Goal: Information Seeking & Learning: Check status

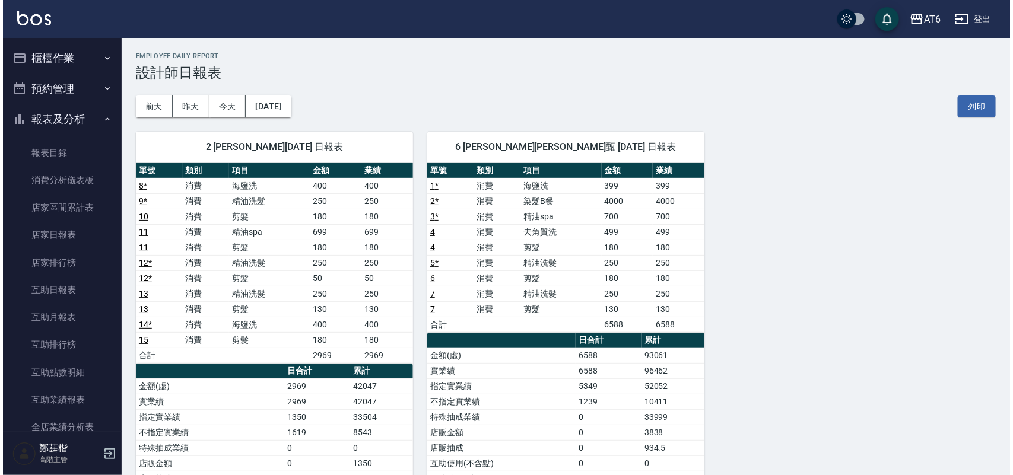
scroll to position [297, 0]
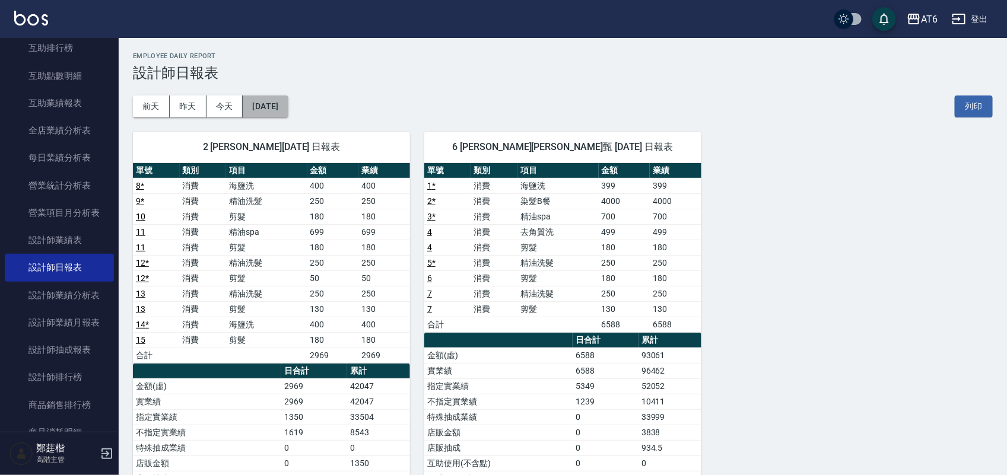
click at [285, 104] on button "2025/09/23" at bounding box center [265, 107] width 45 height 22
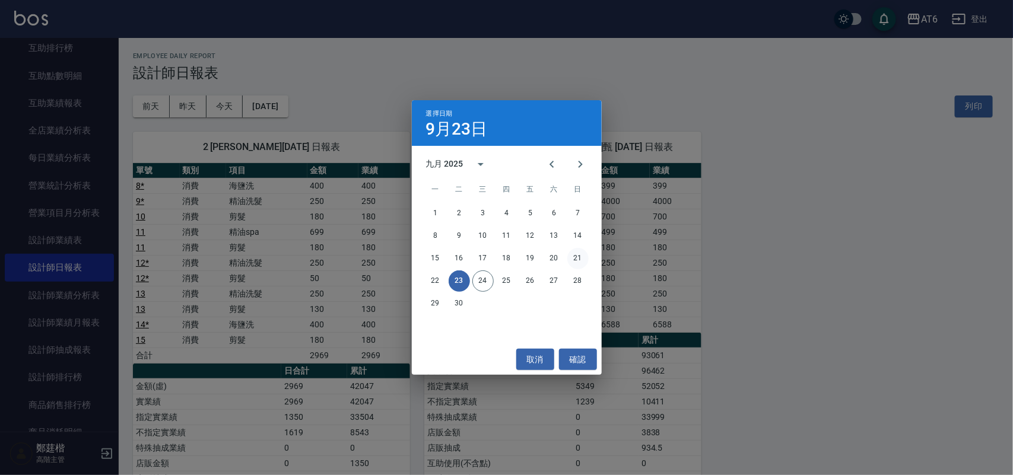
click at [574, 257] on button "21" at bounding box center [577, 258] width 21 height 21
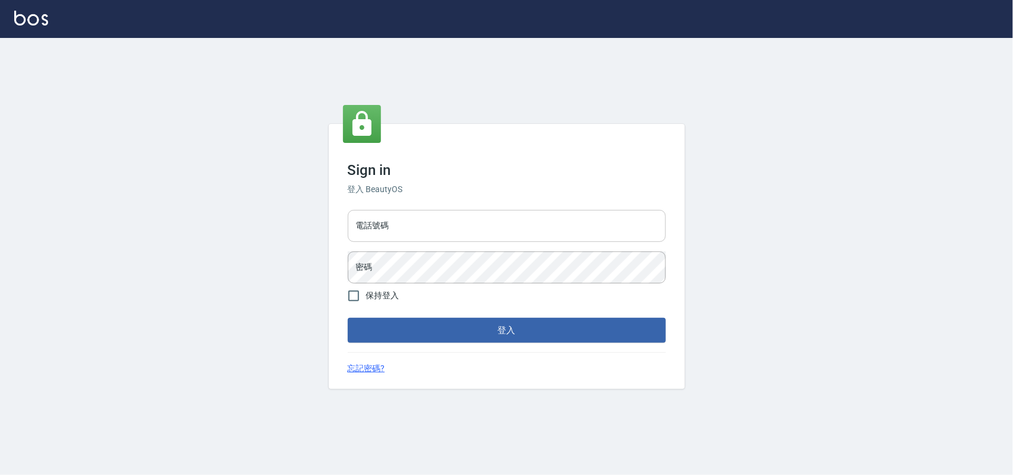
click at [454, 233] on input "電話號碼" at bounding box center [507, 226] width 318 height 32
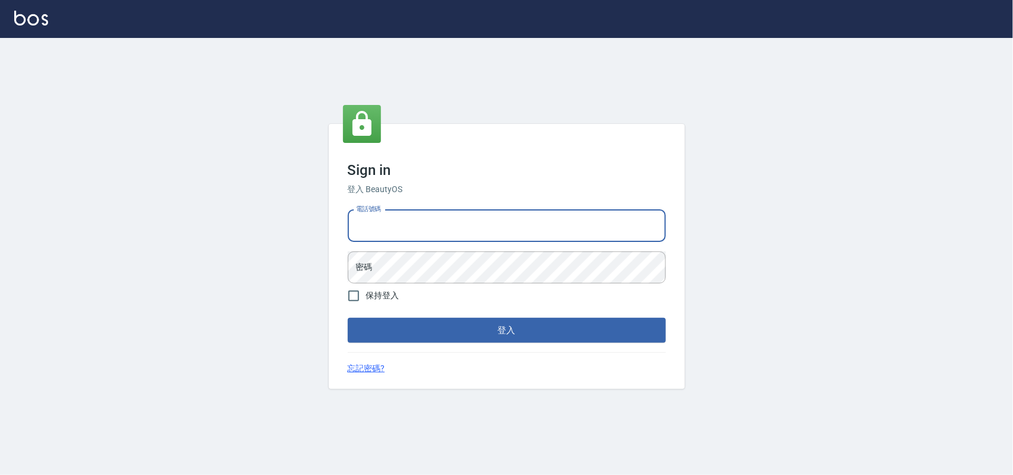
type input "0985335300"
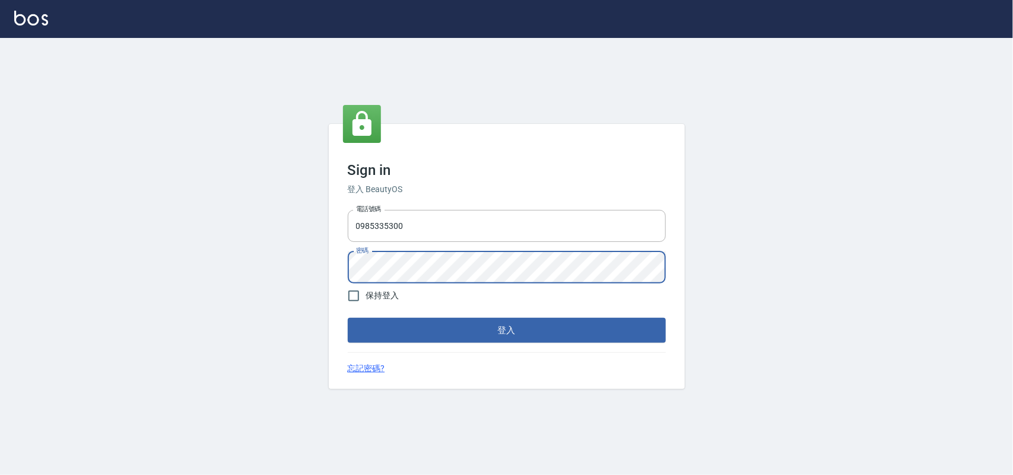
click at [348, 318] on button "登入" at bounding box center [507, 330] width 318 height 25
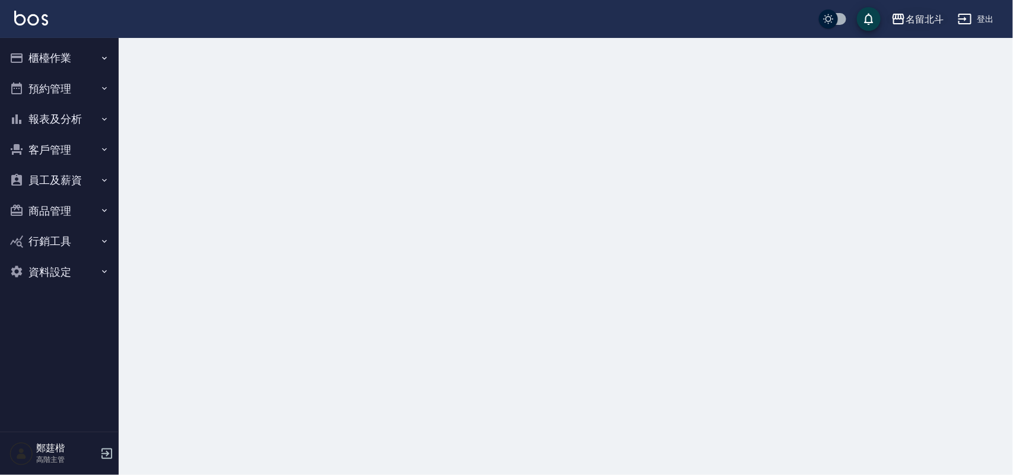
click at [927, 12] on div "名留北斗" at bounding box center [925, 19] width 38 height 15
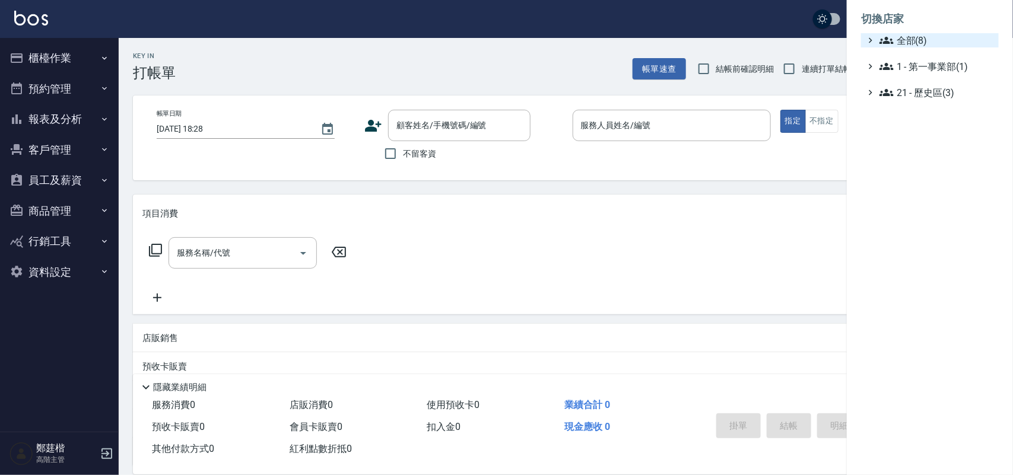
click at [929, 46] on span "全部(8)" at bounding box center [936, 40] width 115 height 14
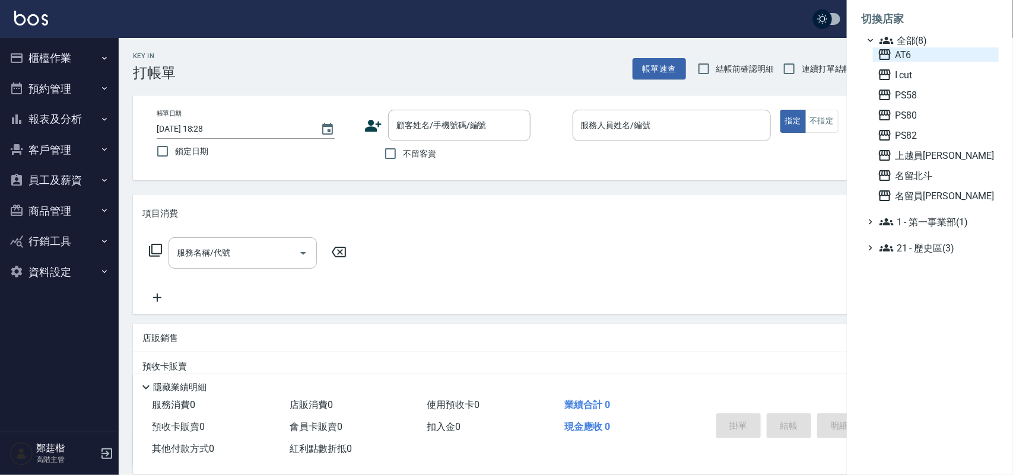
click at [926, 56] on span "AT6" at bounding box center [936, 54] width 116 height 14
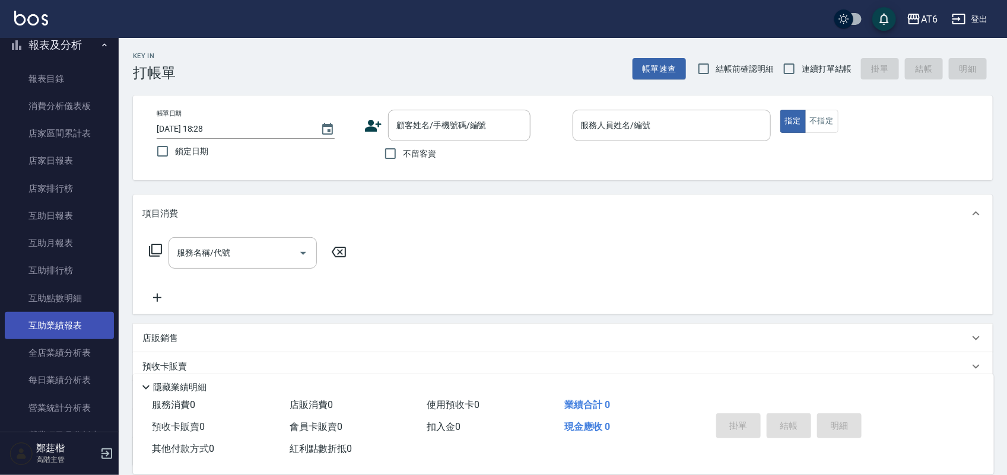
scroll to position [148, 0]
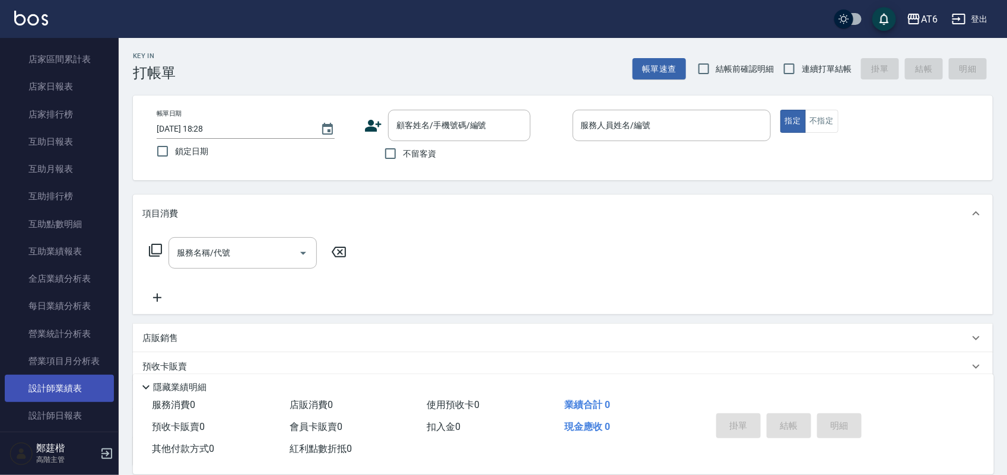
drag, startPoint x: 78, startPoint y: 406, endPoint x: 94, endPoint y: 377, distance: 33.4
click at [79, 406] on link "設計師日報表" at bounding box center [59, 415] width 109 height 27
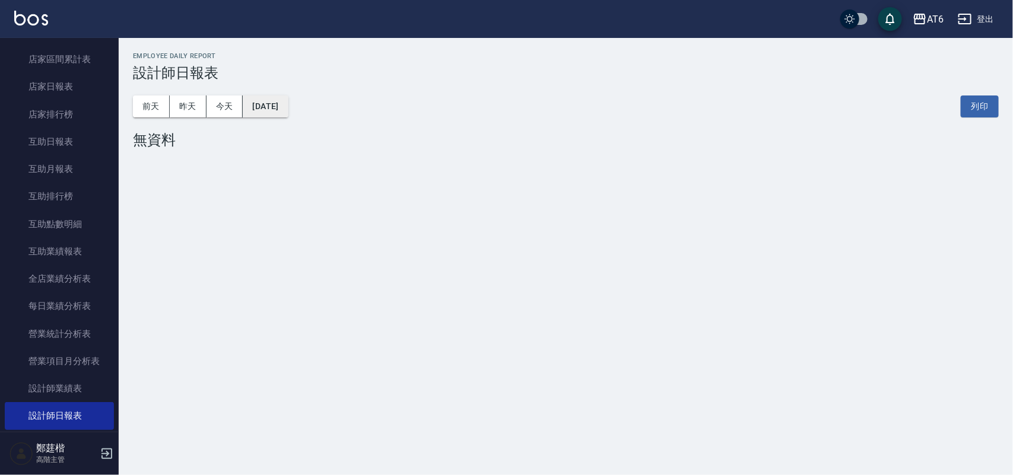
click at [280, 105] on button "2025/09/24" at bounding box center [265, 107] width 45 height 22
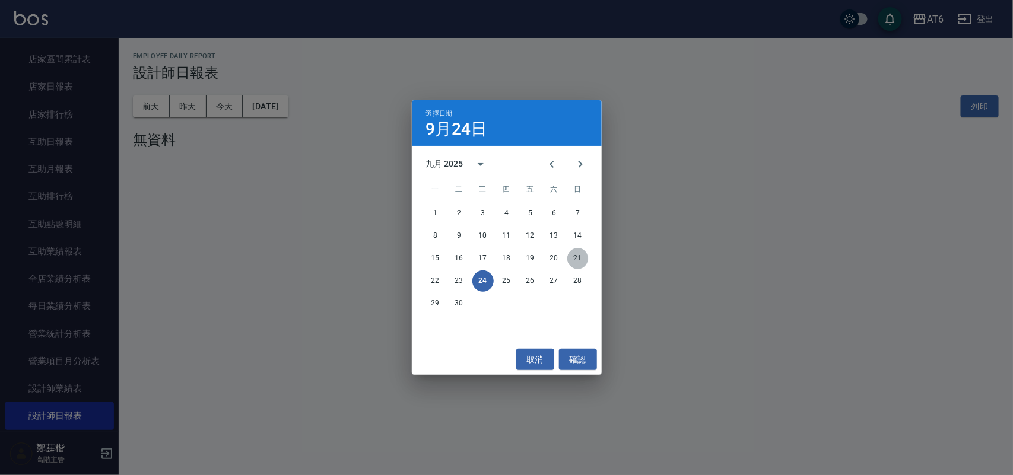
click at [585, 256] on button "21" at bounding box center [577, 258] width 21 height 21
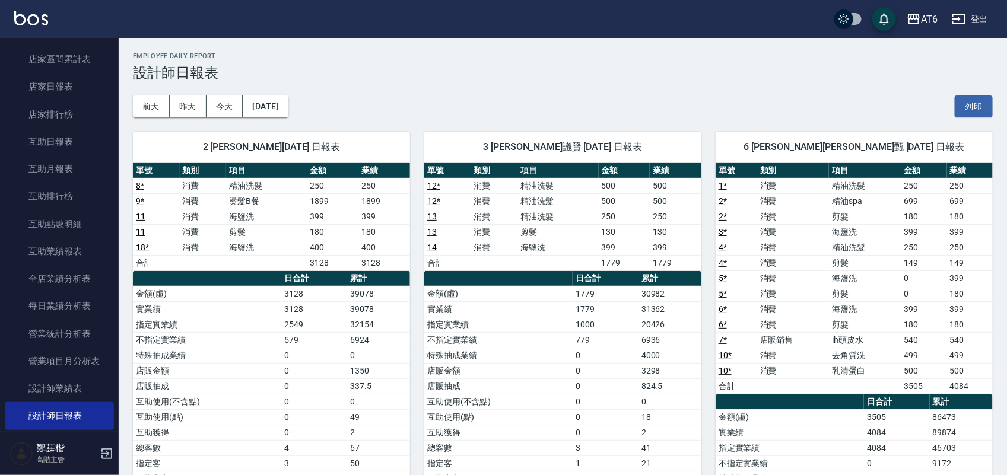
scroll to position [74, 0]
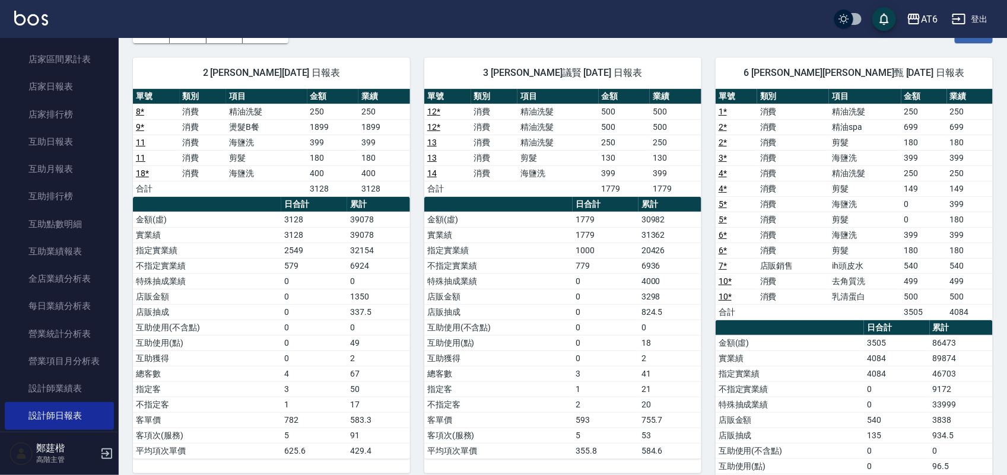
click at [669, 296] on td "3298" at bounding box center [670, 296] width 63 height 15
drag, startPoint x: 644, startPoint y: 295, endPoint x: 626, endPoint y: 292, distance: 18.6
click at [626, 292] on tr "店販金額 0 3298" at bounding box center [562, 296] width 277 height 15
click at [625, 292] on td "0" at bounding box center [605, 296] width 65 height 15
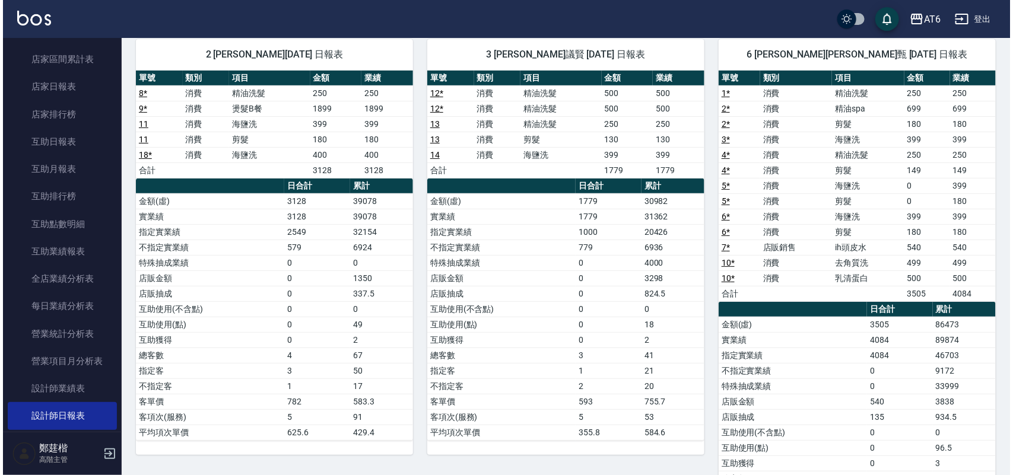
scroll to position [0, 0]
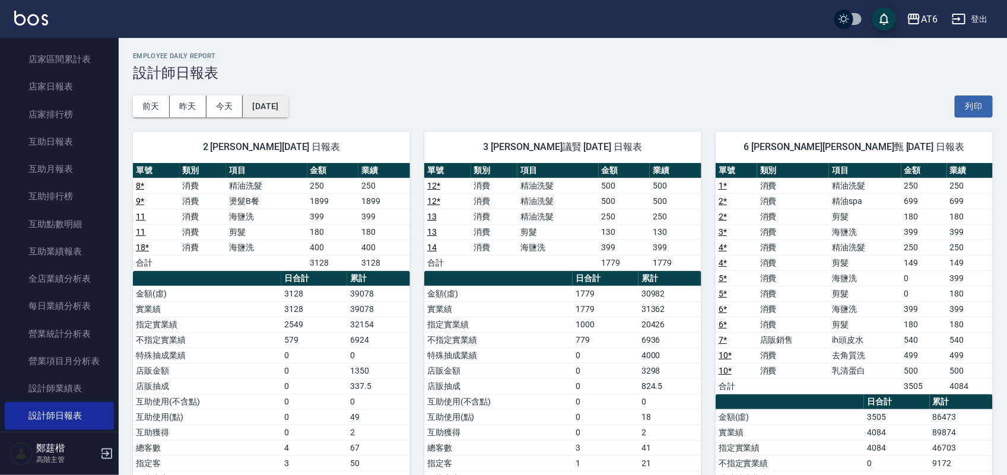
click at [271, 104] on button "2025/09/21" at bounding box center [265, 107] width 45 height 22
click at [288, 110] on button "2025/09/21" at bounding box center [265, 107] width 45 height 22
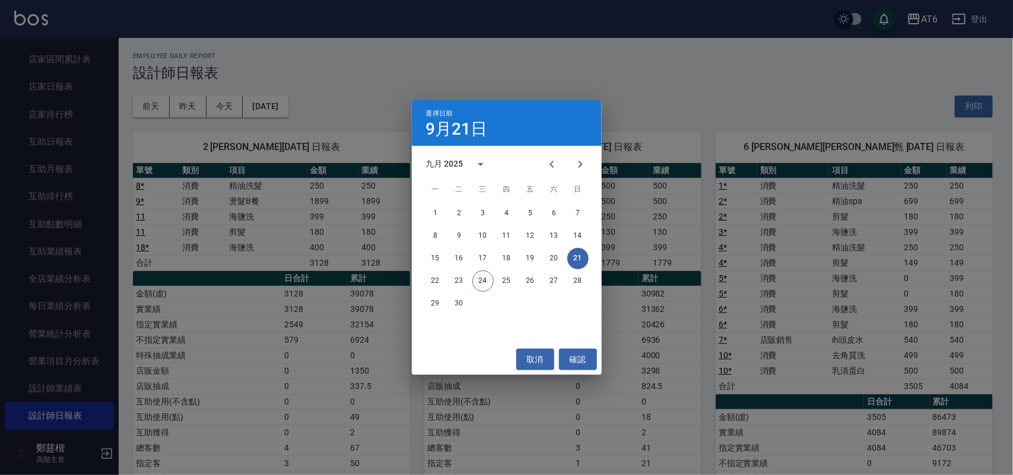
click at [481, 281] on button "24" at bounding box center [482, 281] width 21 height 21
